Goal: Contribute content: Contribute content

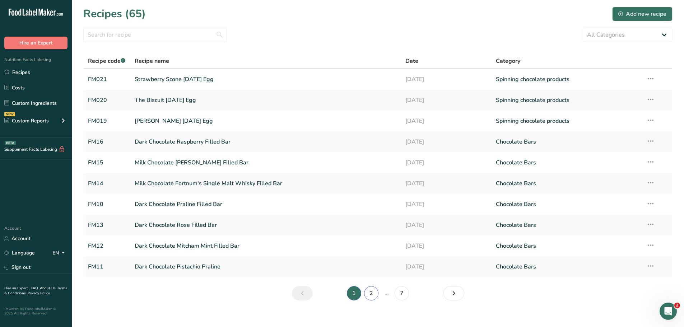
click at [372, 292] on link "2" at bounding box center [371, 293] width 14 height 14
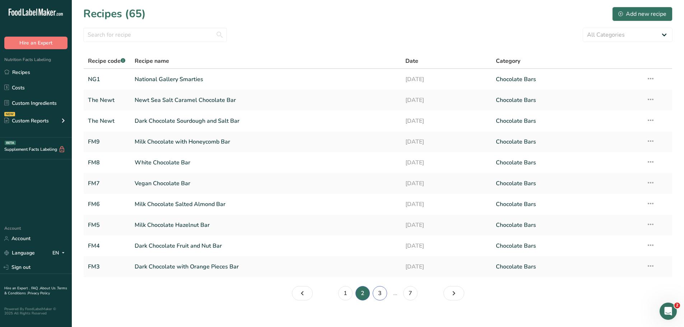
click at [381, 295] on link "3" at bounding box center [379, 293] width 14 height 14
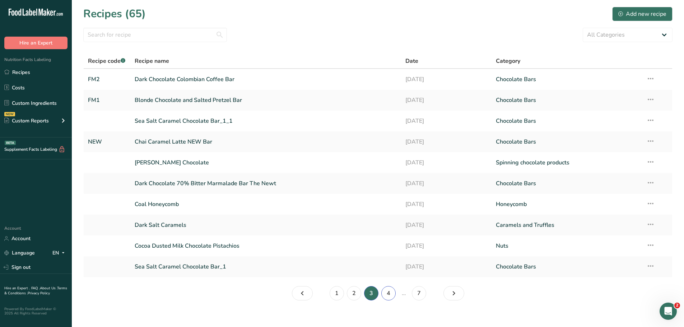
click at [386, 296] on link "4" at bounding box center [388, 293] width 14 height 14
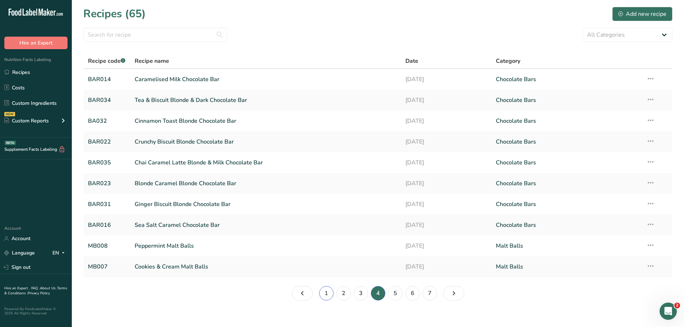
click at [328, 292] on link "1" at bounding box center [326, 293] width 14 height 14
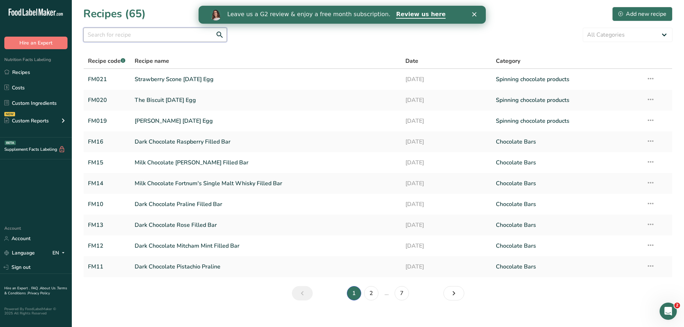
click at [156, 36] on input "text" at bounding box center [155, 35] width 144 height 14
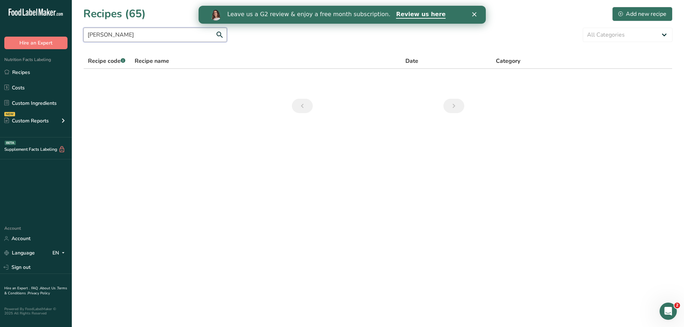
type input "mend"
click at [220, 39] on input "mend" at bounding box center [155, 35] width 144 height 14
drag, startPoint x: 104, startPoint y: 33, endPoint x: 79, endPoint y: 35, distance: 25.2
click at [79, 35] on section "Recipes (65) Add new recipe mend All Categories Baked Goods [GEOGRAPHIC_DATA] C…" at bounding box center [378, 62] width 612 height 125
type input "d"
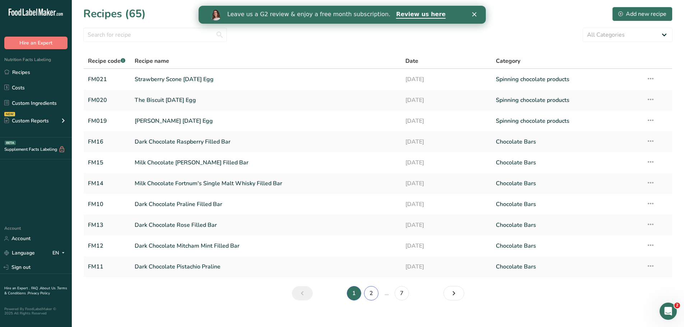
click at [372, 293] on link "2" at bounding box center [371, 293] width 14 height 14
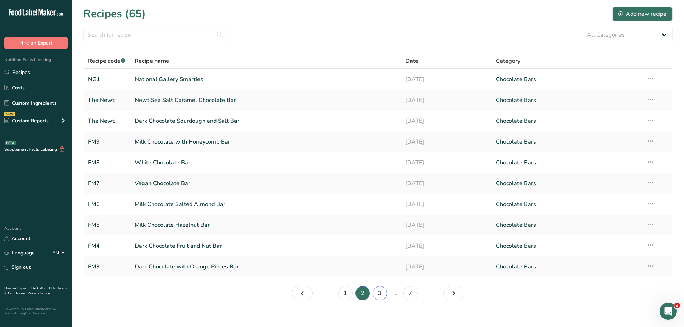
click at [380, 293] on link "3" at bounding box center [379, 293] width 14 height 14
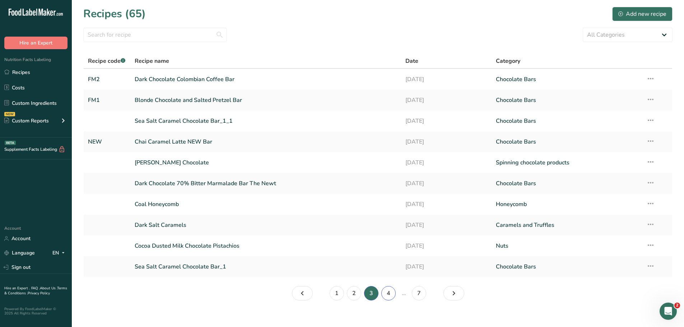
click at [388, 295] on link "4" at bounding box center [388, 293] width 14 height 14
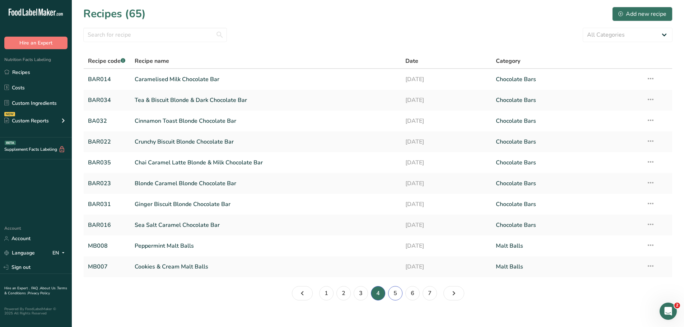
click at [393, 295] on link "5" at bounding box center [395, 293] width 14 height 14
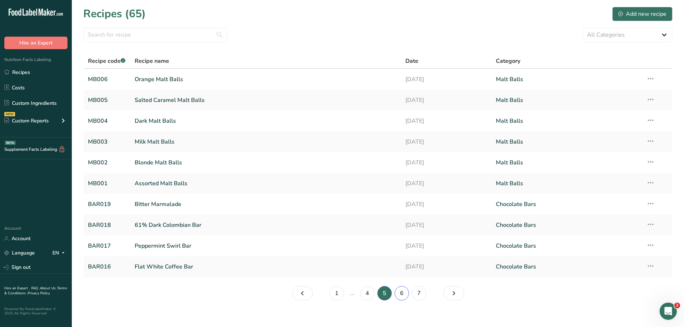
click at [402, 295] on link "6" at bounding box center [401, 293] width 14 height 14
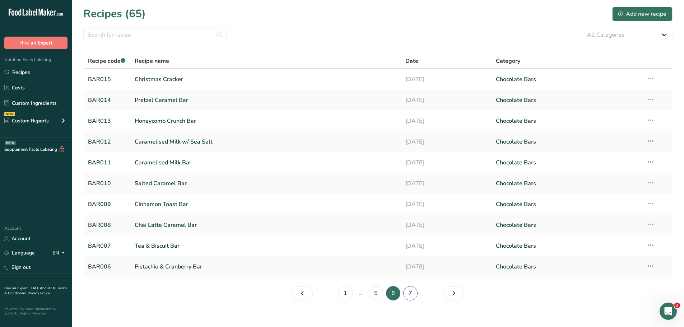
click at [414, 294] on link "7" at bounding box center [410, 293] width 14 height 14
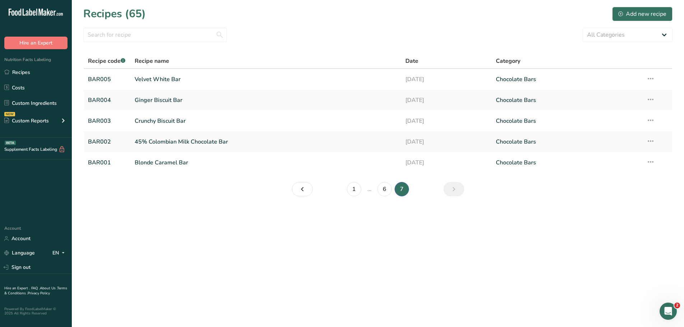
click at [111, 221] on main "Recipes (65) Add new recipe All Categories Baked Goods [GEOGRAPHIC_DATA] Carame…" at bounding box center [342, 163] width 684 height 327
click at [632, 13] on div "Add new recipe" at bounding box center [642, 14] width 48 height 9
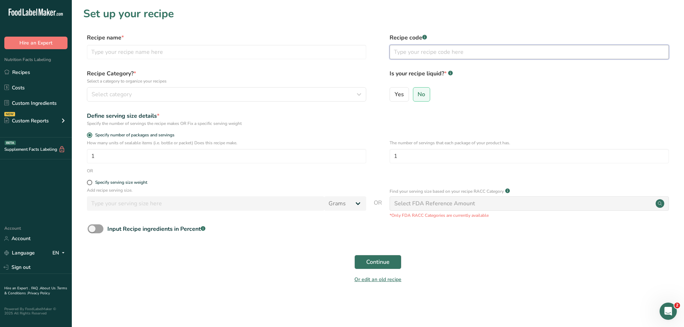
click at [417, 52] on input "text" at bounding box center [528, 52] width 279 height 14
drag, startPoint x: 405, startPoint y: 52, endPoint x: 399, endPoint y: 53, distance: 6.9
click at [399, 53] on input "DUK01" at bounding box center [528, 52] width 279 height 14
type input "DH01"
click at [144, 53] on input "text" at bounding box center [226, 52] width 279 height 14
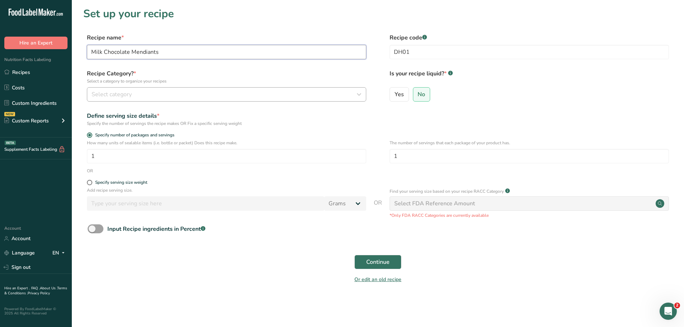
type input "Milk Chocolate Mendiants"
click at [129, 91] on span "Select category" at bounding box center [111, 94] width 40 height 9
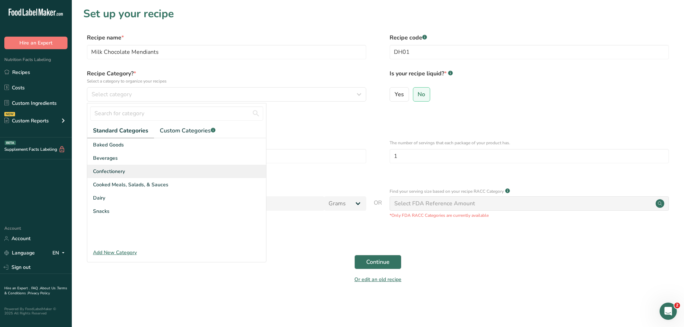
click at [108, 169] on span "Confectionery" at bounding box center [109, 172] width 32 height 8
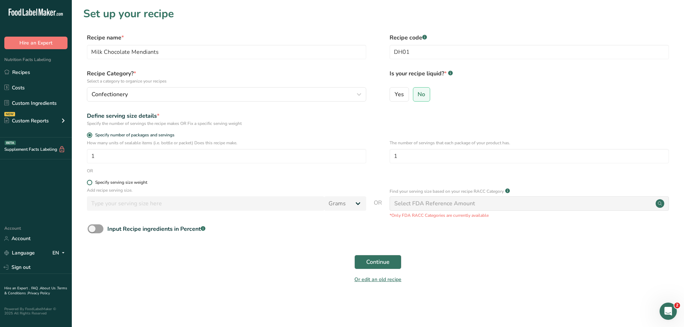
click at [89, 183] on span at bounding box center [89, 182] width 5 height 5
click at [89, 183] on input "Specify serving size weight" at bounding box center [89, 182] width 5 height 5
radio input "true"
radio input "false"
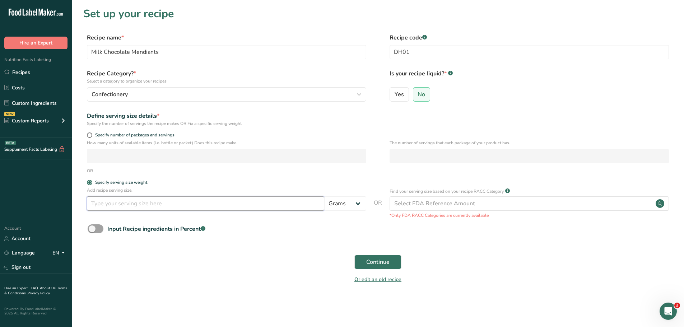
click at [100, 202] on input "number" at bounding box center [205, 203] width 237 height 14
type input "1"
type input "20"
click at [98, 230] on span at bounding box center [96, 228] width 16 height 9
click at [92, 230] on input "Input Recipe ingredients in Percent .a-a{fill:#347362;}.b-a{fill:#fff;}" at bounding box center [90, 228] width 5 height 5
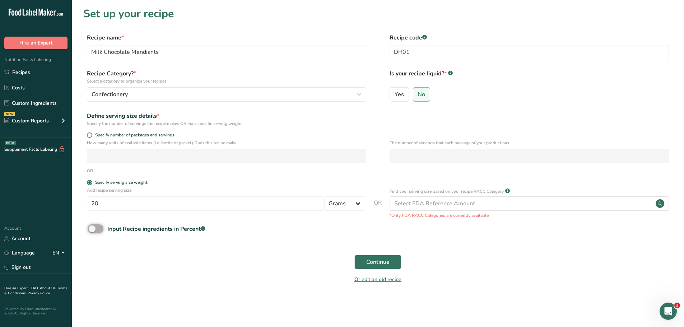
checkbox input "true"
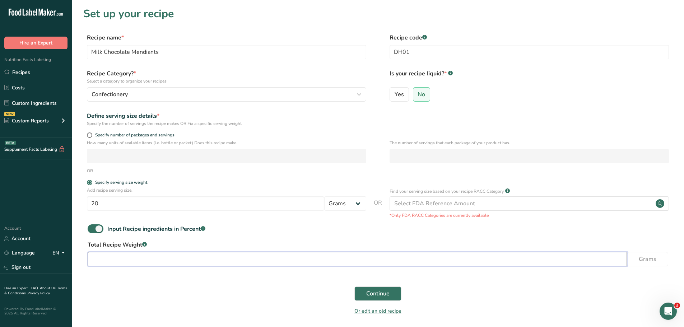
click at [102, 256] on input "number" at bounding box center [357, 259] width 539 height 14
type input "150"
click at [375, 292] on span "Continue" at bounding box center [377, 293] width 23 height 9
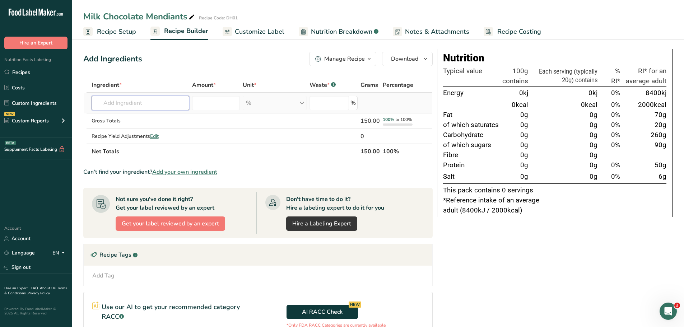
click at [135, 106] on input "text" at bounding box center [140, 103] width 98 height 14
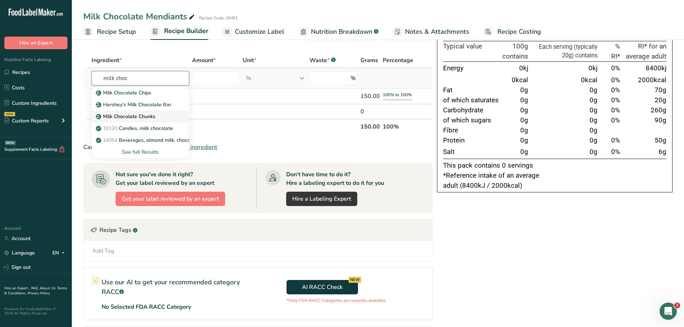
scroll to position [36, 0]
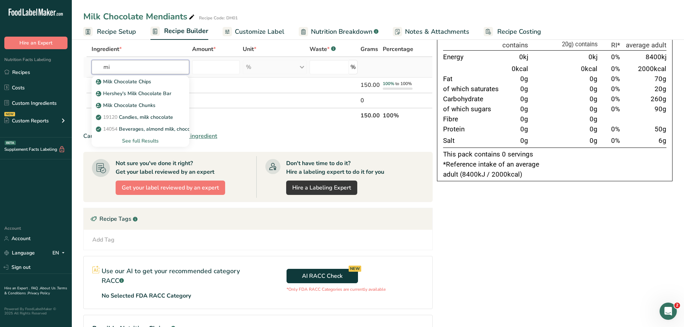
type input "m"
type input "caribe"
click at [144, 84] on p "LUKER001 [PERSON_NAME] Milk Chocolate - [GEOGRAPHIC_DATA] - 45%" at bounding box center [187, 82] width 180 height 8
type input "[PERSON_NAME] Milk Chocolate - [GEOGRAPHIC_DATA] - 45%"
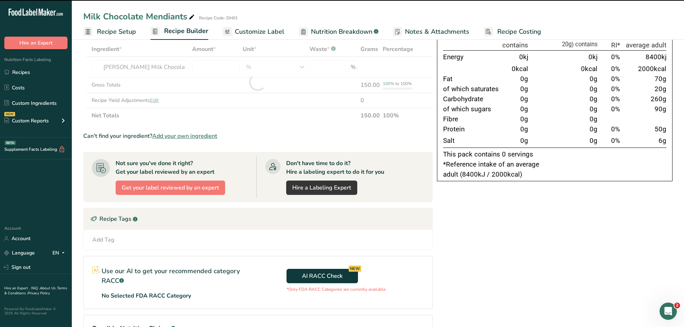
type input "0"
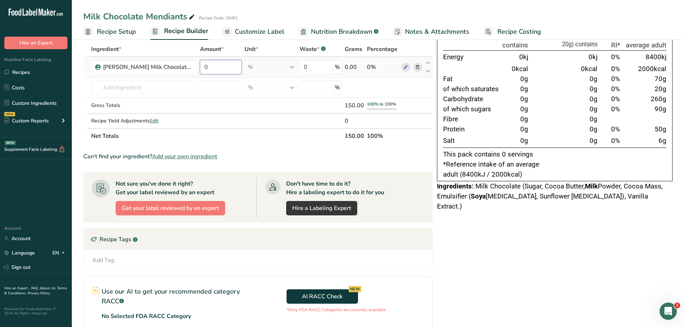
drag, startPoint x: 209, startPoint y: 65, endPoint x: 201, endPoint y: 66, distance: 8.0
click at [201, 66] on input "0" at bounding box center [221, 67] width 42 height 14
type input "80"
click at [131, 87] on div "Ingredient * Amount * Unit * Waste * .a-a{fill:#347362;}.b-a{fill:#fff;} Grams …" at bounding box center [257, 93] width 349 height 102
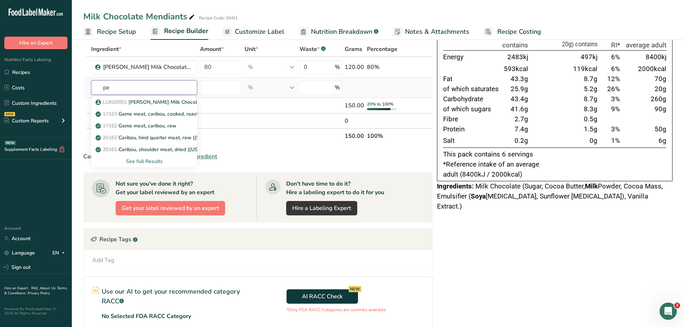
type input "p"
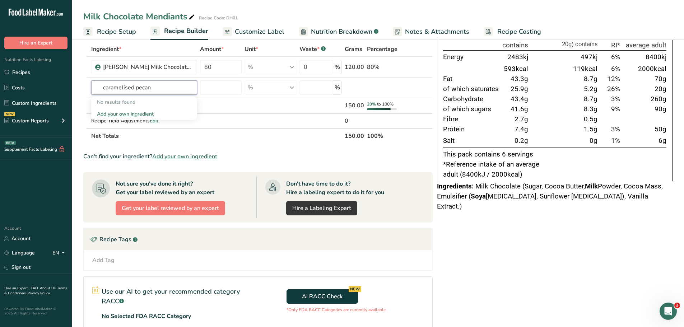
type input "caramelised pecan"
